Goal: Task Accomplishment & Management: Manage account settings

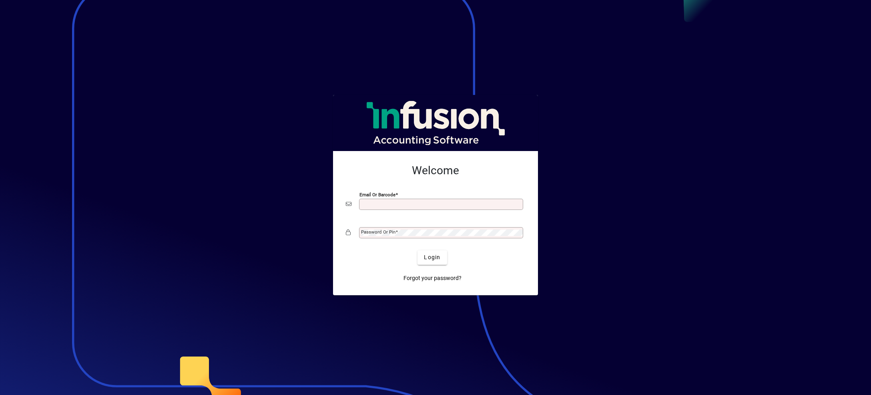
click at [667, 176] on div at bounding box center [435, 197] width 871 height 395
